Goal: Task Accomplishment & Management: Use online tool/utility

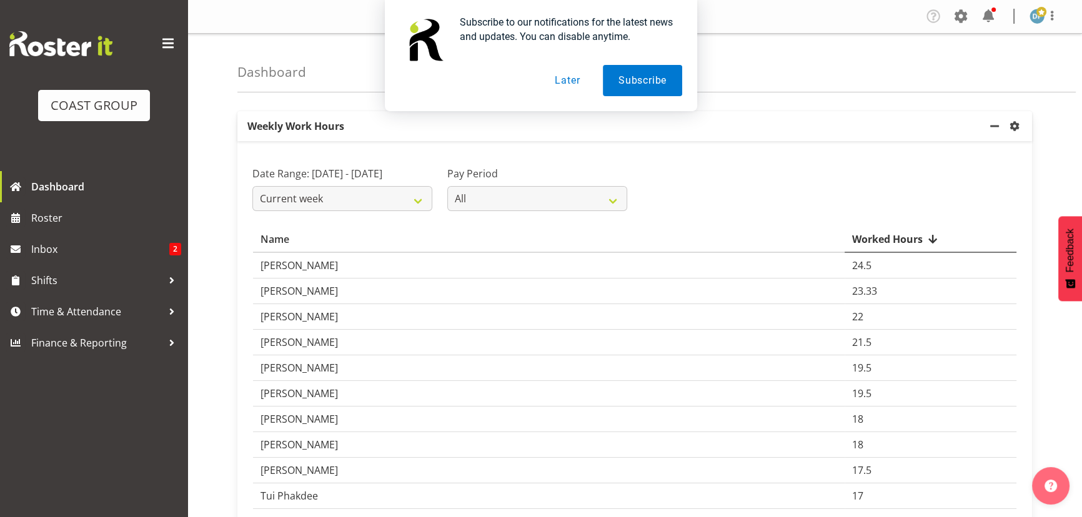
click at [562, 84] on button "Later" at bounding box center [567, 80] width 56 height 31
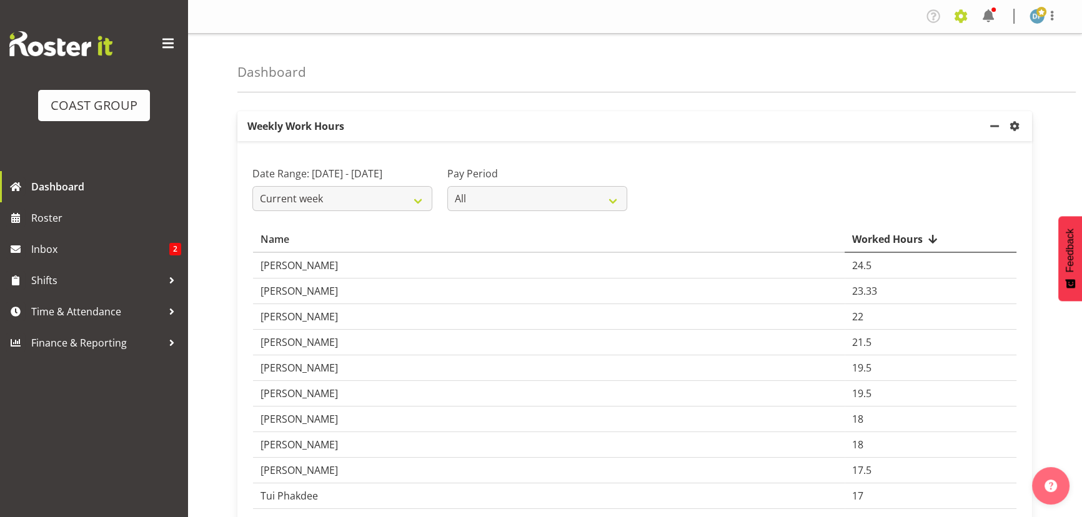
click at [952, 14] on span at bounding box center [961, 16] width 20 height 20
click at [892, 61] on link "Jobs" at bounding box center [911, 68] width 120 height 22
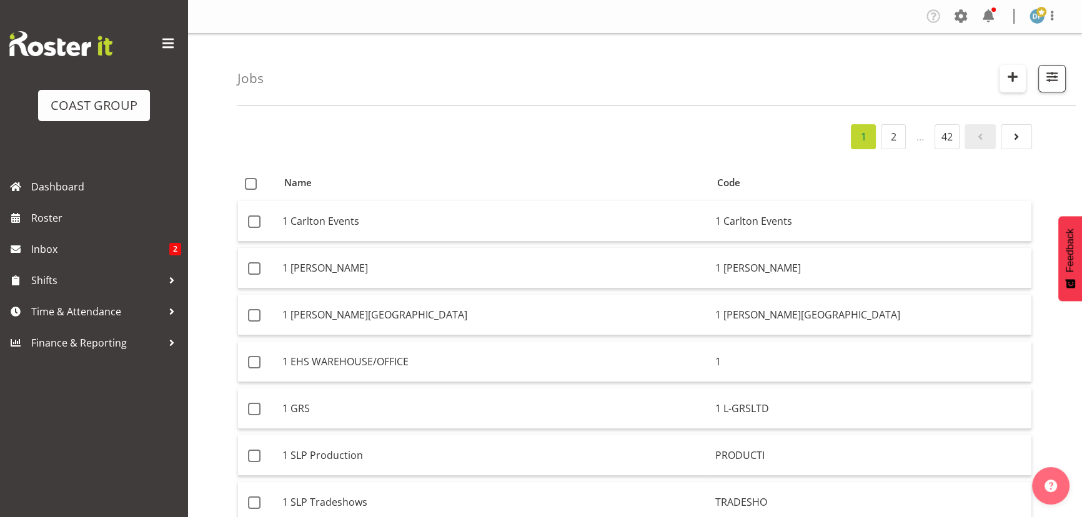
click at [1017, 79] on span "button" at bounding box center [1013, 77] width 16 height 16
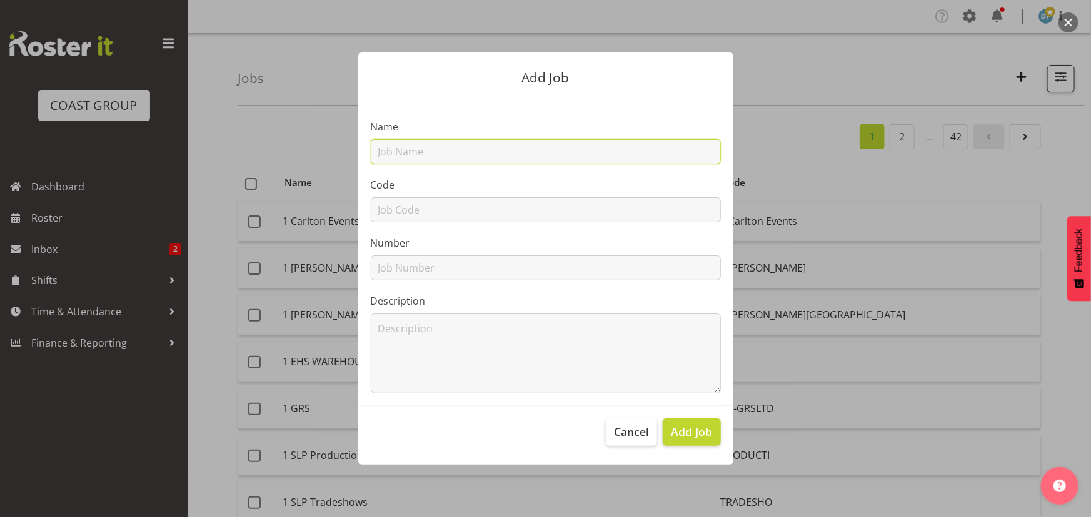
click at [468, 154] on input "text" at bounding box center [546, 151] width 350 height 25
type input "22511019 - Essence ([MEDICAL_DATA]) @ [MEDICAL_DATA]"
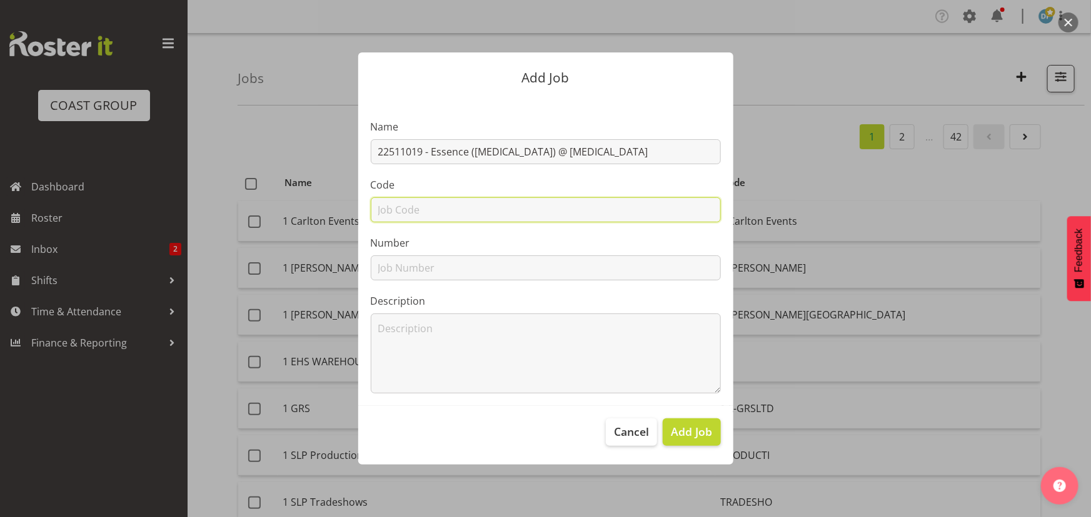
click at [447, 207] on input "text" at bounding box center [546, 209] width 350 height 25
type input "22511019"
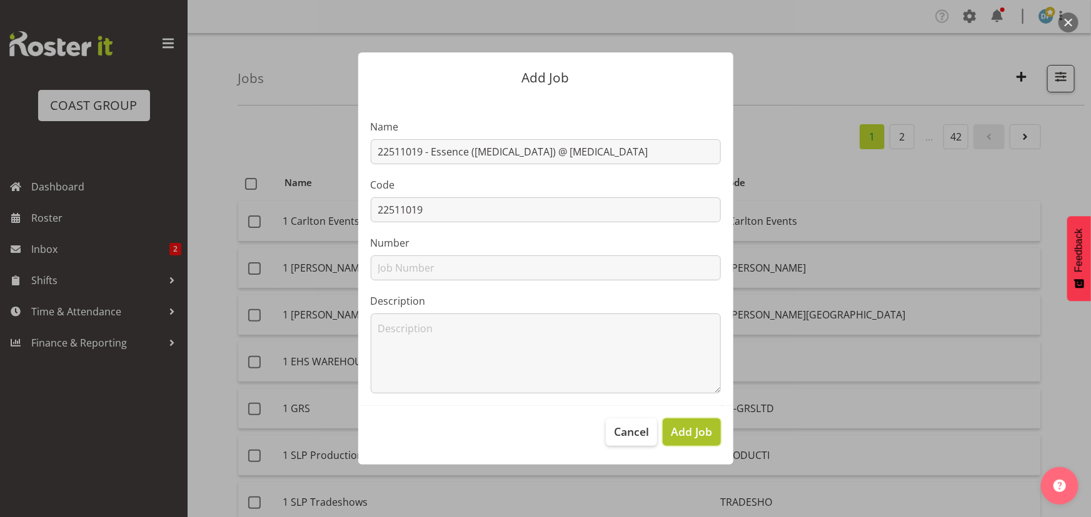
click at [677, 434] on span "Add Job" at bounding box center [691, 432] width 41 height 16
